Goal: Navigation & Orientation: Find specific page/section

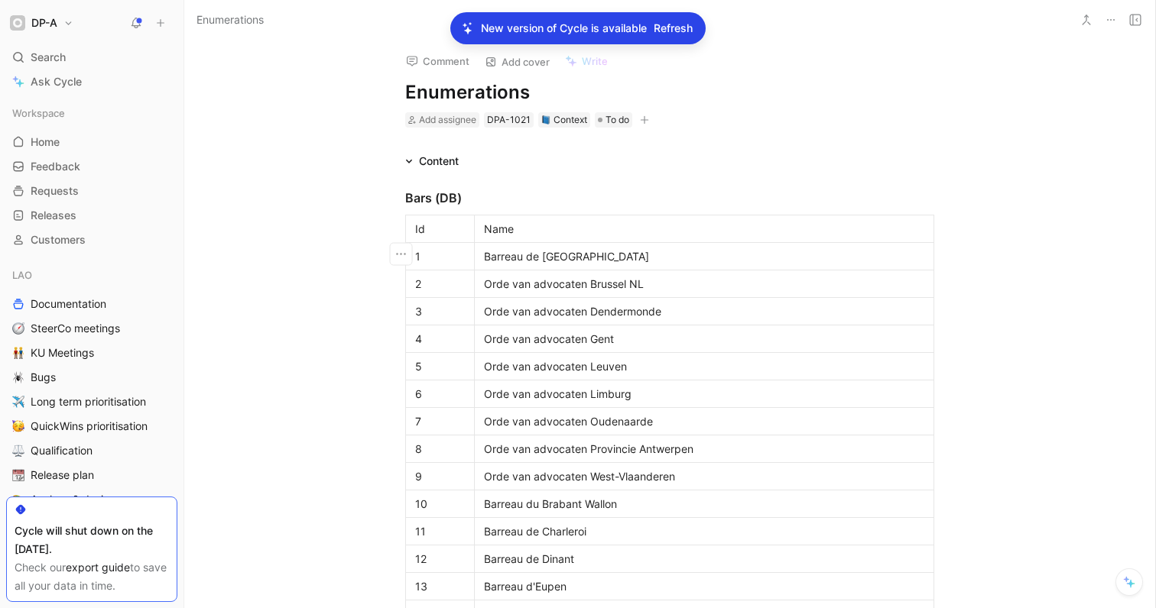
scroll to position [2115, 0]
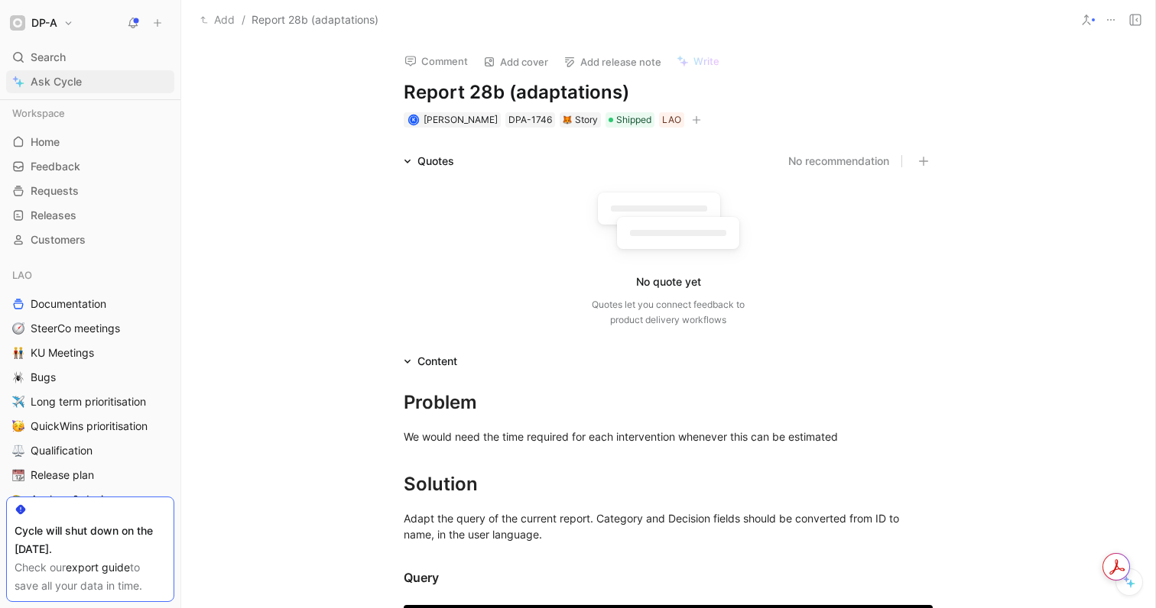
scroll to position [595, 0]
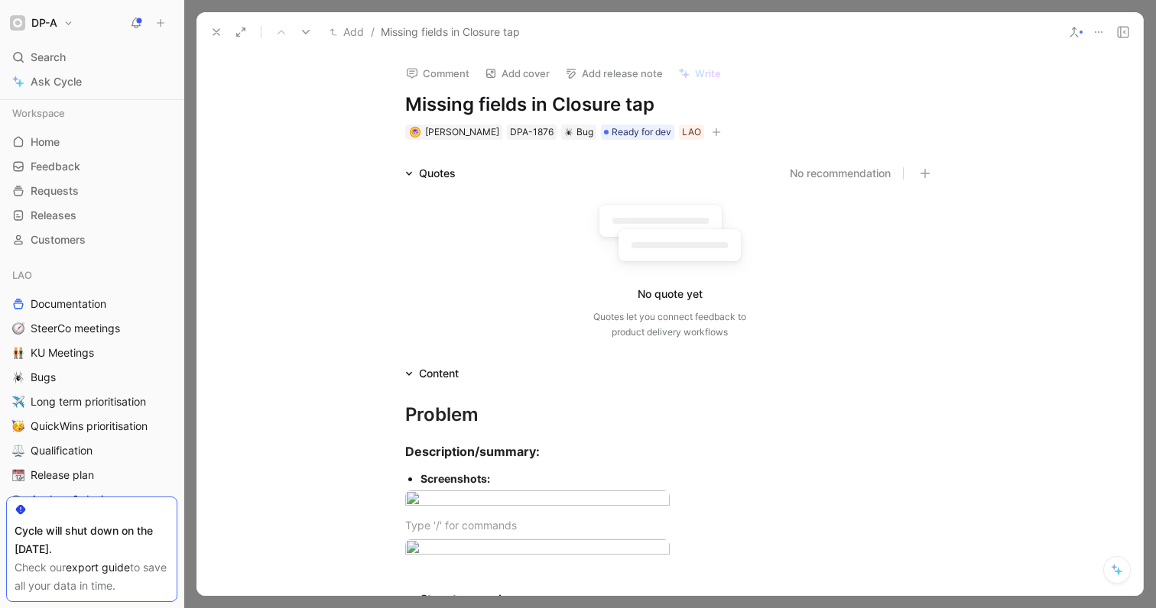
scroll to position [0, 225]
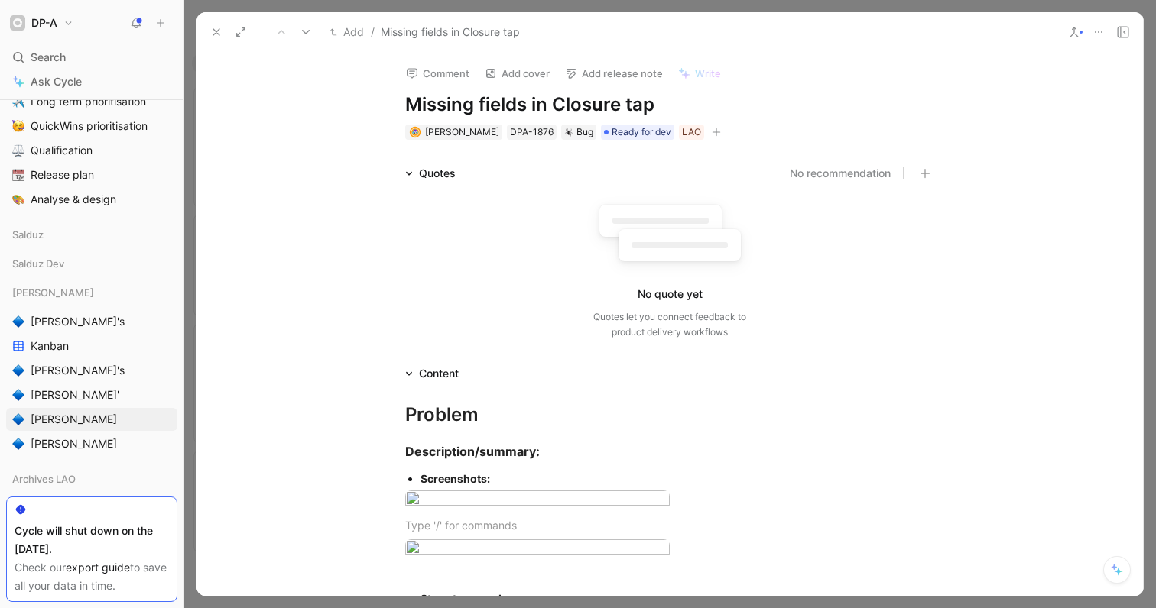
click at [217, 24] on button at bounding box center [216, 31] width 21 height 21
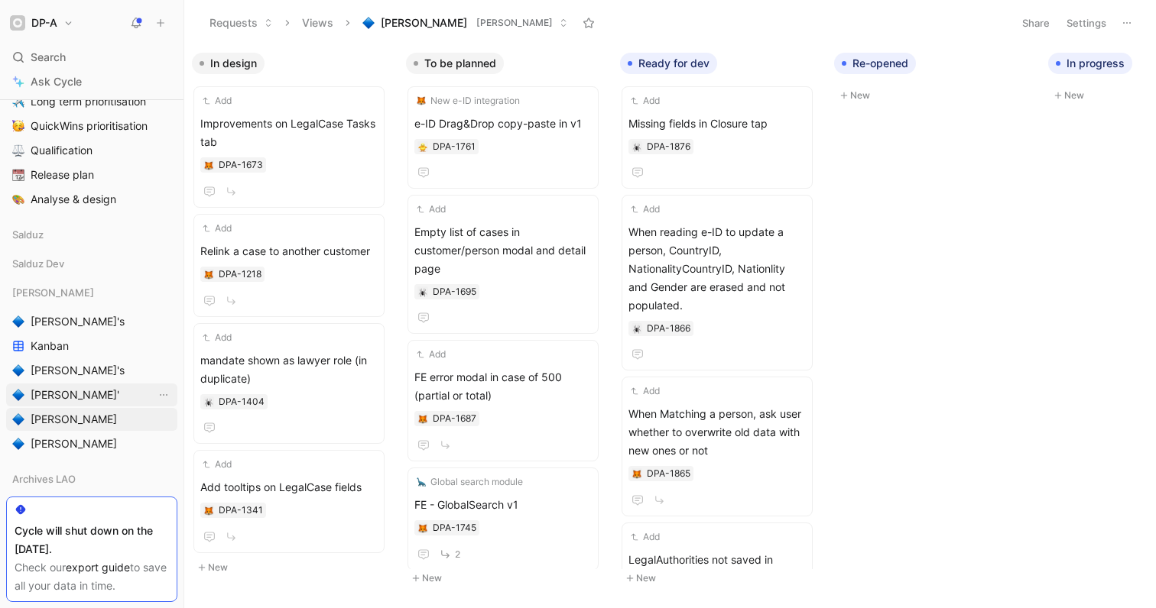
click at [68, 391] on span "[PERSON_NAME]'" at bounding box center [75, 394] width 89 height 15
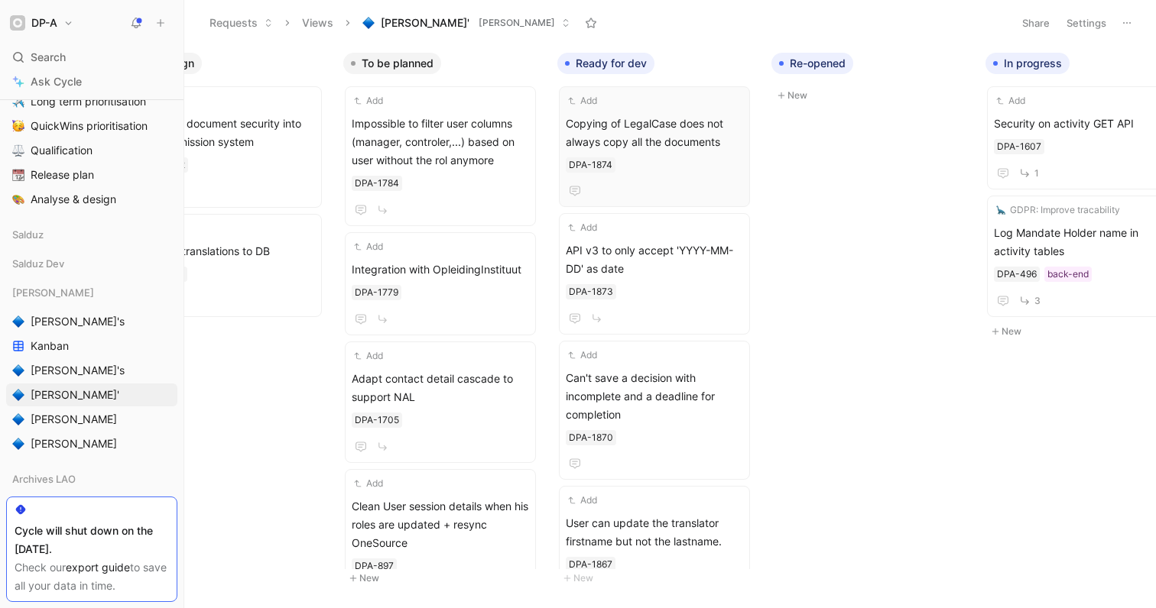
scroll to position [0, 476]
